Goal: Task Accomplishment & Management: Manage account settings

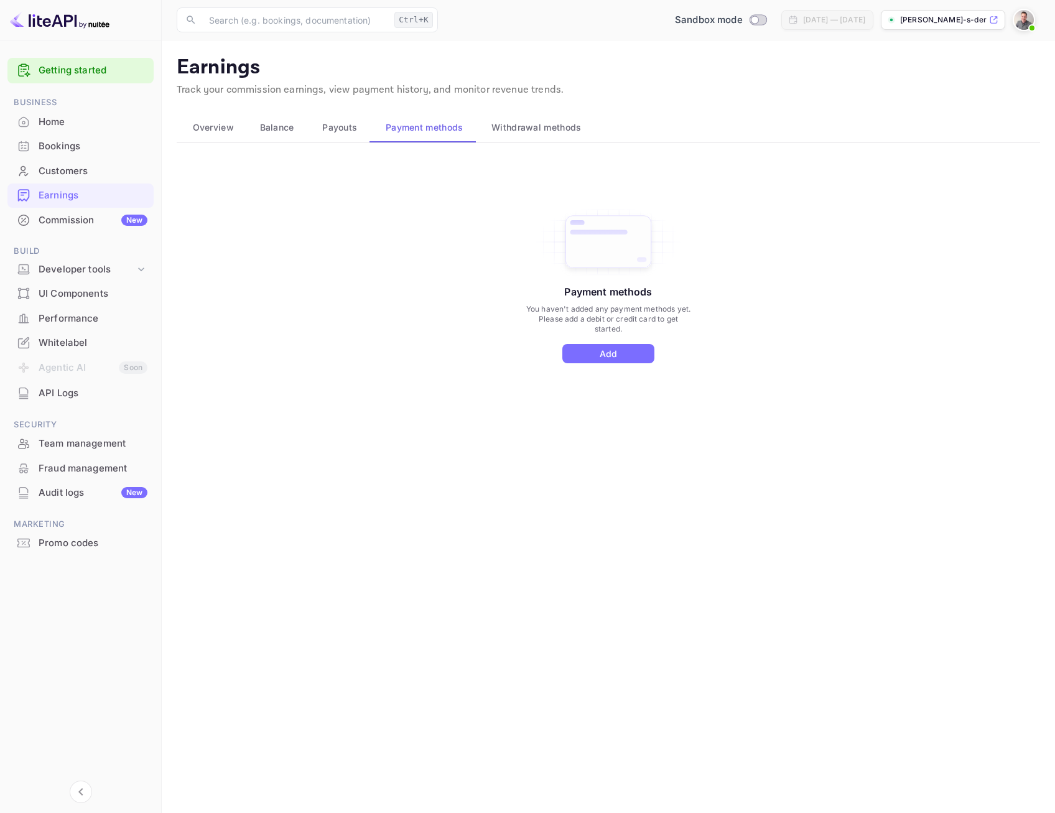
click at [41, 124] on div "Home" at bounding box center [93, 122] width 109 height 14
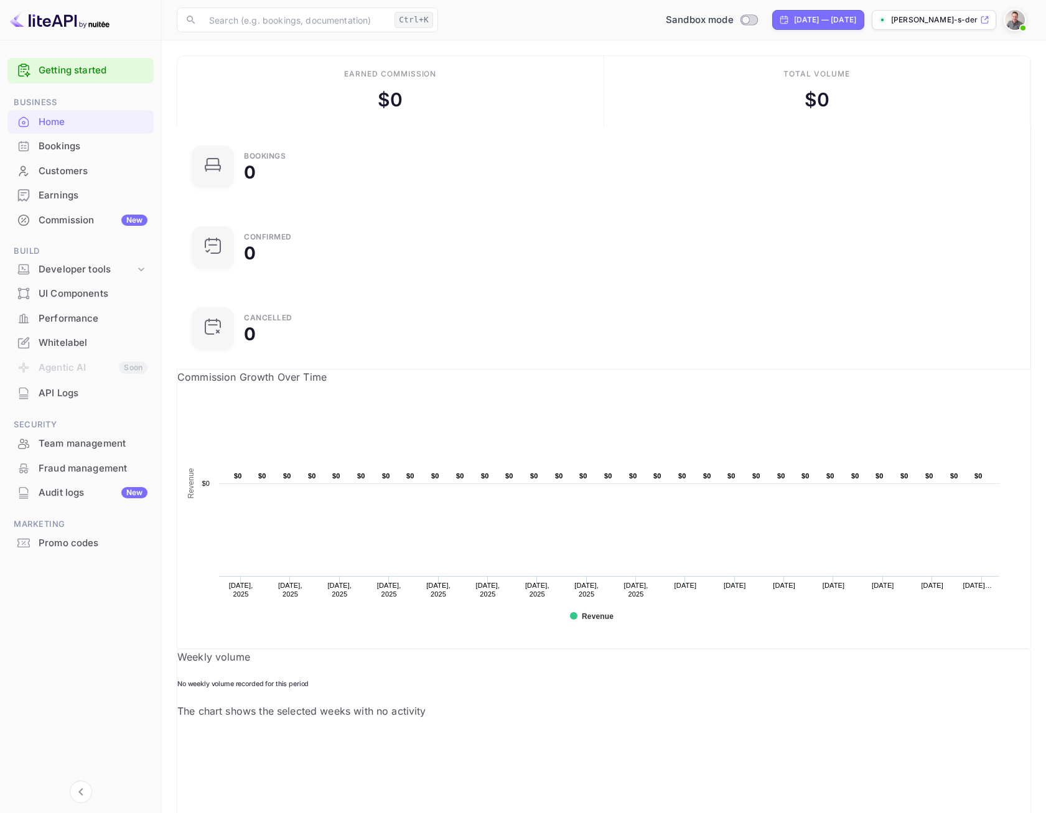
click at [71, 390] on div "API Logs" at bounding box center [93, 393] width 109 height 14
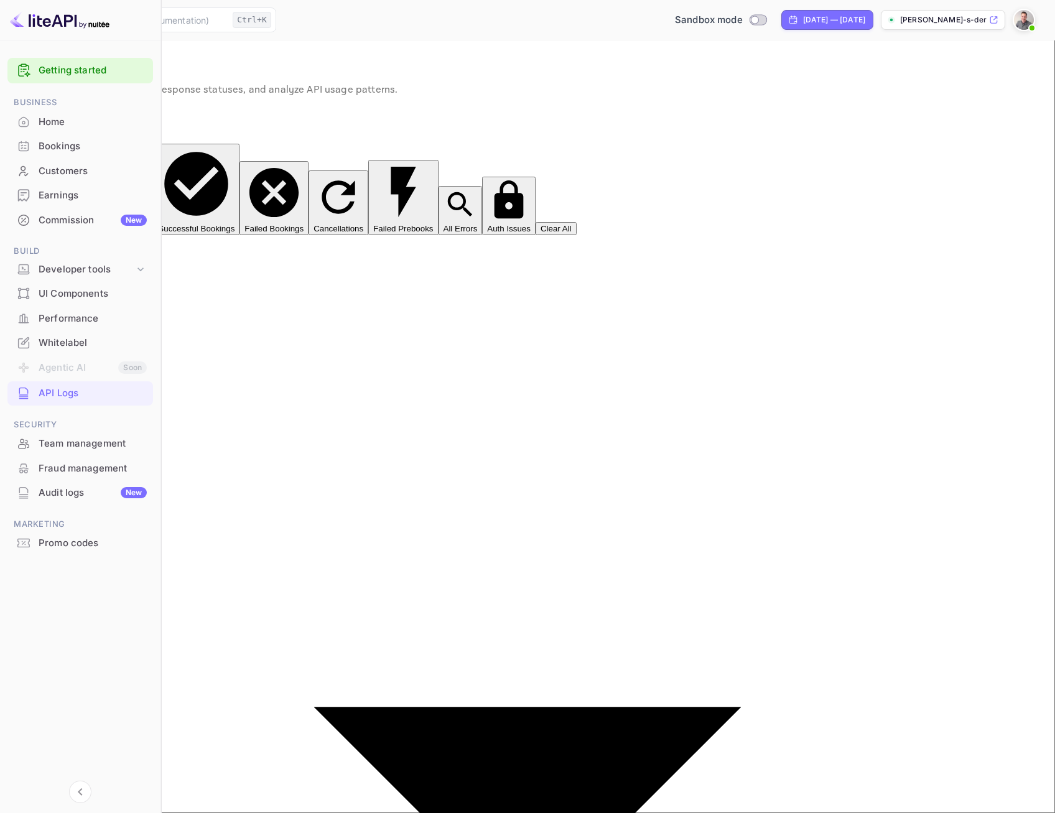
click at [54, 121] on div "Home" at bounding box center [93, 122] width 108 height 14
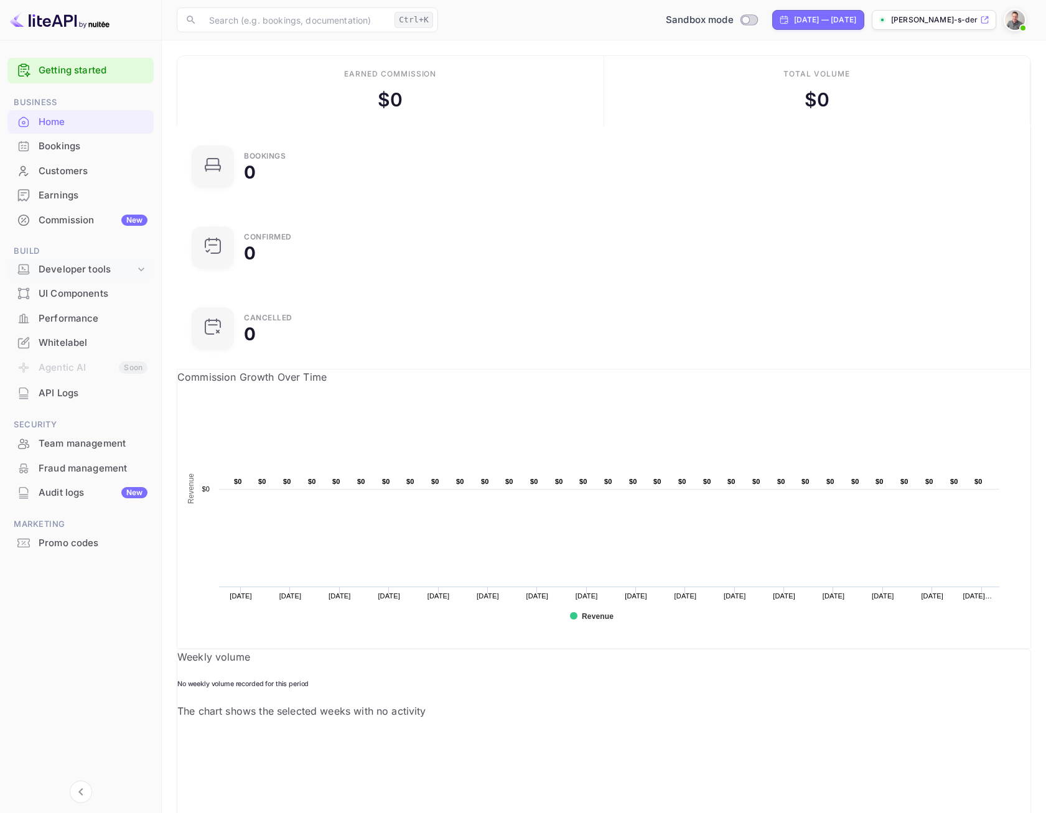
click at [57, 266] on div "Developer tools" at bounding box center [87, 270] width 96 height 14
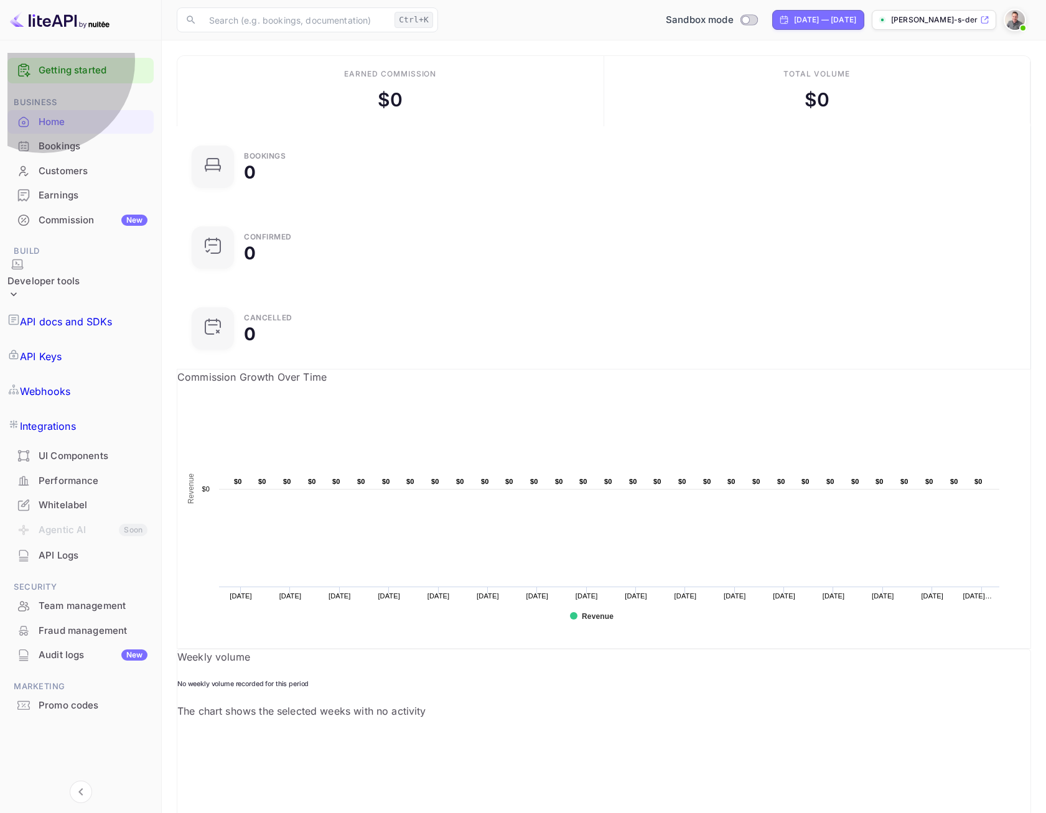
click at [58, 349] on p "API Keys" at bounding box center [41, 356] width 42 height 15
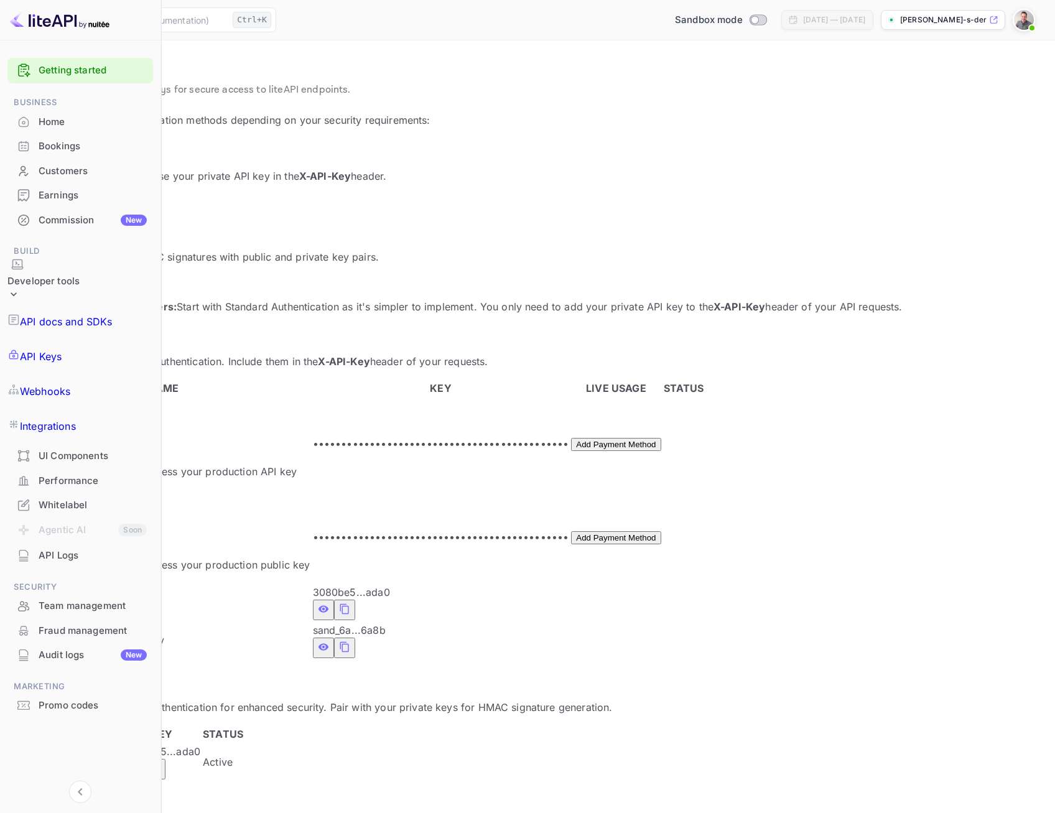
click at [329, 605] on icon "private api keys table" at bounding box center [323, 608] width 11 height 7
click at [139, 765] on icon "public api keys table" at bounding box center [134, 768] width 11 height 7
click at [159, 763] on icon "public api keys table" at bounding box center [155, 768] width 9 height 11
